Goal: Task Accomplishment & Management: Check status

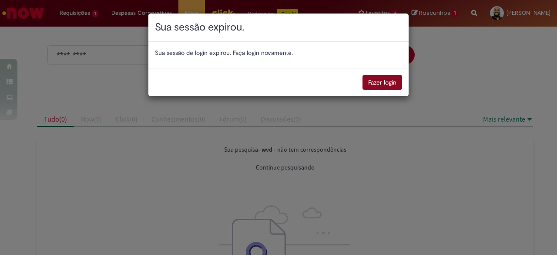
click at [390, 83] on button "Fazer login" at bounding box center [383, 82] width 40 height 15
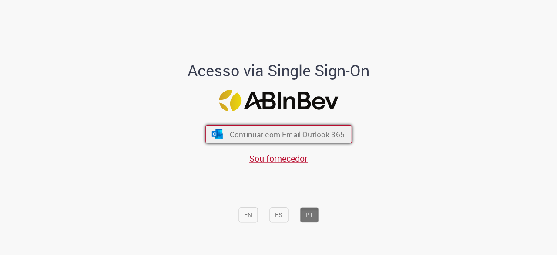
click at [329, 135] on span "Continuar com Email Outlook 365" at bounding box center [286, 134] width 115 height 10
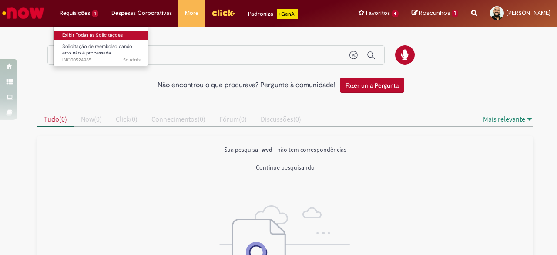
click at [106, 38] on link "Exibir Todas as Solicitações" at bounding box center [102, 35] width 96 height 10
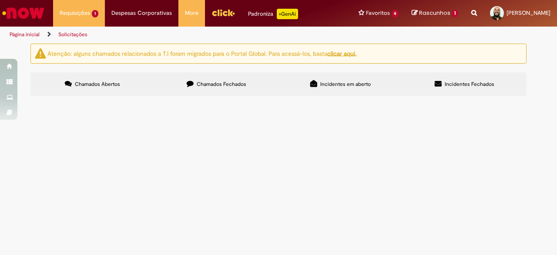
click at [225, 88] on label "Chamados Fechados" at bounding box center [217, 84] width 124 height 24
click at [331, 82] on span "Incidentes em aberto" at bounding box center [345, 84] width 50 height 7
click at [0, 0] on span "Solicitação de reembolso dando erro não é processada" at bounding box center [0, 0] width 0 height 0
